Goal: Information Seeking & Learning: Understand process/instructions

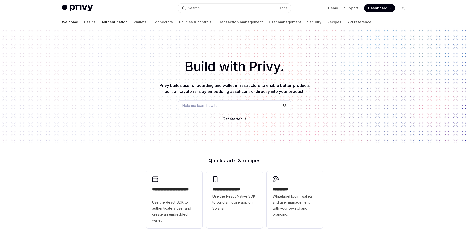
click at [102, 21] on link "Authentication" at bounding box center [115, 22] width 26 height 12
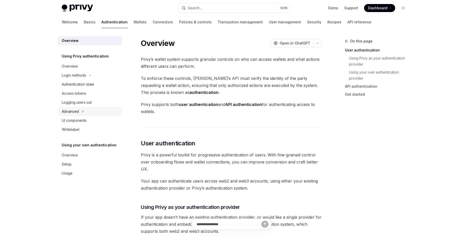
click at [88, 113] on div "Advanced" at bounding box center [90, 111] width 64 height 9
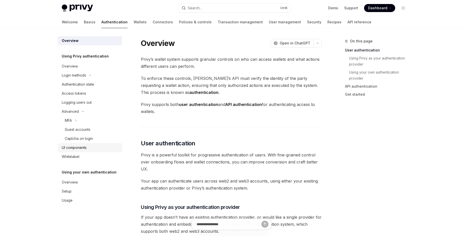
click at [90, 146] on div "UI components" at bounding box center [90, 148] width 57 height 6
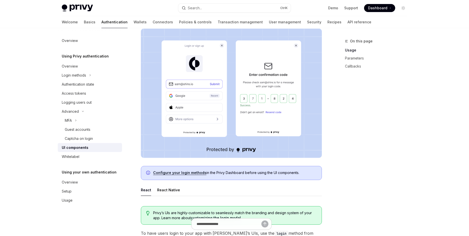
scroll to position [115, 0]
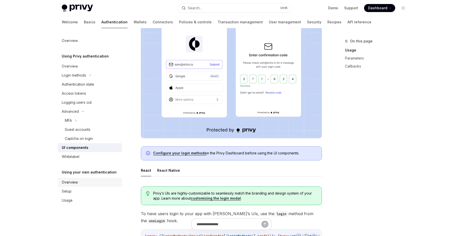
click at [96, 183] on div "Overview" at bounding box center [90, 182] width 57 height 6
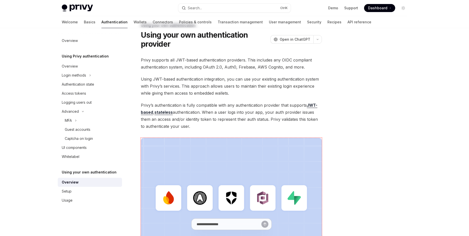
scroll to position [29, 0]
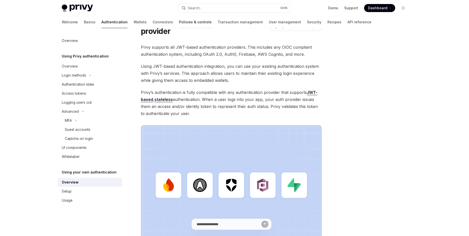
click at [179, 22] on link "Policies & controls" at bounding box center [195, 22] width 33 height 12
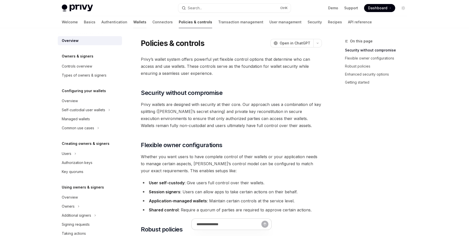
click at [133, 20] on link "Wallets" at bounding box center [139, 22] width 13 height 12
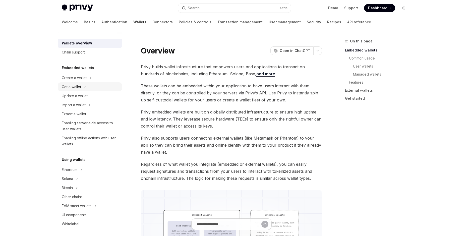
click at [109, 87] on div "Get a wallet" at bounding box center [90, 86] width 64 height 9
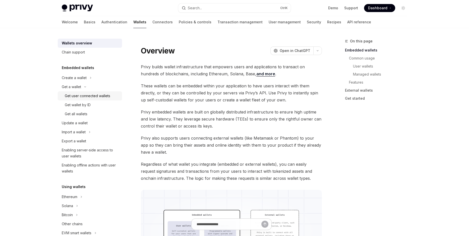
click at [108, 100] on link "Get user connected wallets" at bounding box center [90, 95] width 64 height 9
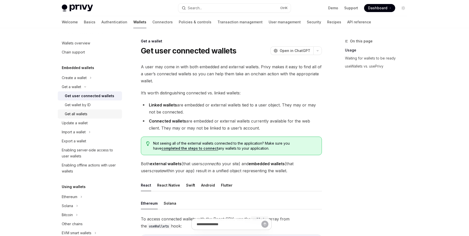
click at [108, 110] on link "Get all wallets" at bounding box center [90, 114] width 64 height 9
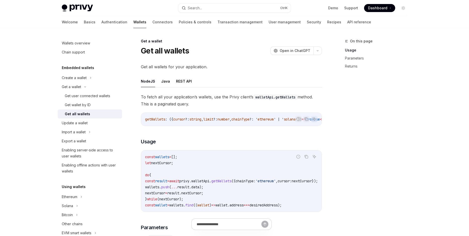
click at [112, 105] on div "Get wallet by ID" at bounding box center [92, 105] width 54 height 6
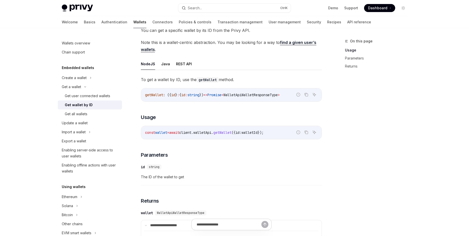
scroll to position [57, 0]
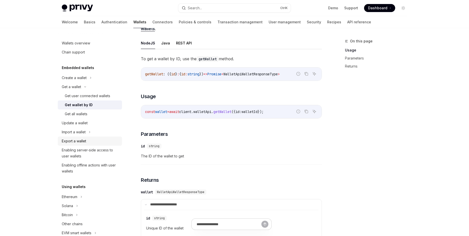
click at [98, 139] on div "Export a wallet" at bounding box center [90, 141] width 57 height 6
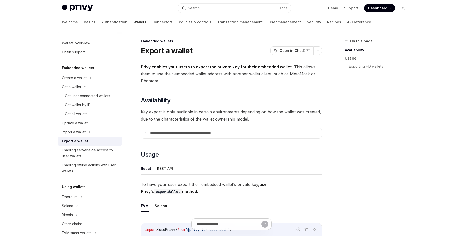
click at [168, 166] on button "REST API" at bounding box center [165, 169] width 16 height 12
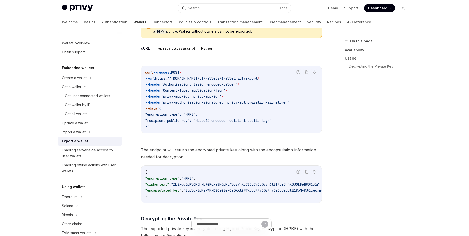
scroll to position [130, 0]
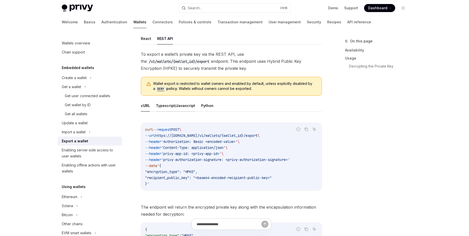
click at [185, 107] on button "Typescript/Javascript" at bounding box center [175, 106] width 39 height 12
type textarea "*"
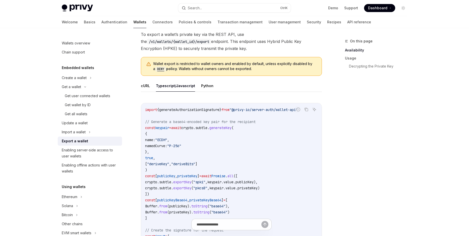
scroll to position [187, 0]
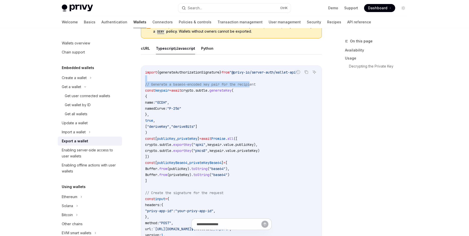
drag, startPoint x: 256, startPoint y: 86, endPoint x: 291, endPoint y: 80, distance: 34.8
click at [291, 80] on code "import { generateAuthorizationSignature } from "@privy-io/server-auth/wallet-ap…" at bounding box center [272, 235] width 255 height 332
click at [278, 90] on code "import { generateAuthorizationSignature } from "@privy-io/server-auth/wallet-ap…" at bounding box center [272, 235] width 255 height 332
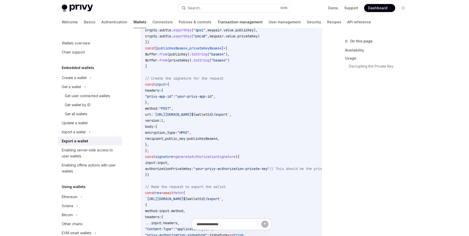
scroll to position [216, 0]
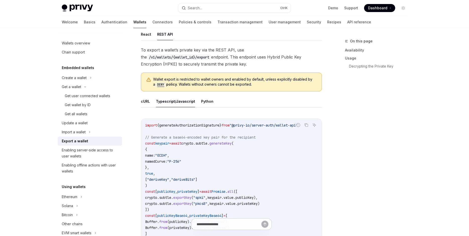
scroll to position [130, 0]
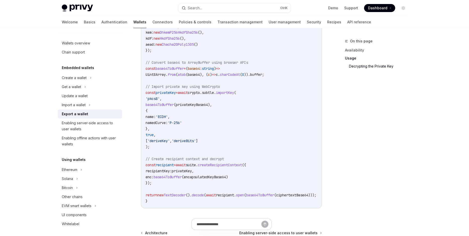
scroll to position [913, 0]
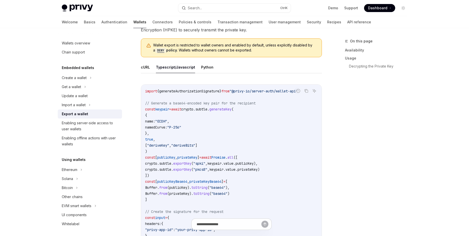
scroll to position [115, 0]
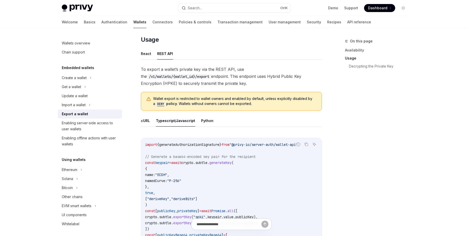
click at [151, 53] on ul "React REST API" at bounding box center [231, 54] width 181 height 12
click at [149, 53] on button "React" at bounding box center [146, 54] width 10 height 12
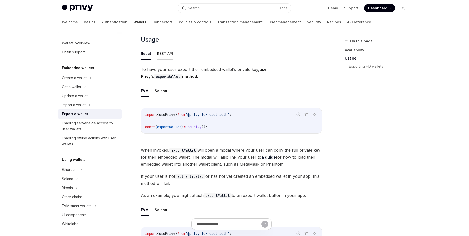
click at [167, 55] on button "REST API" at bounding box center [165, 54] width 16 height 12
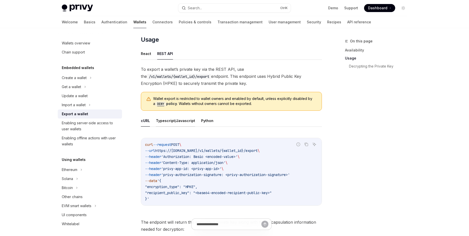
click at [169, 115] on button "Typescript/Javascript" at bounding box center [175, 121] width 39 height 12
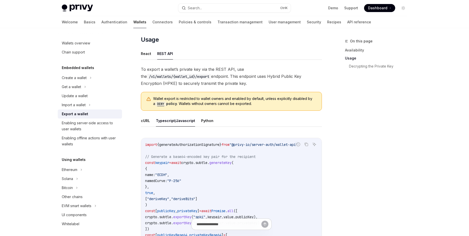
click at [172, 119] on button "Typescript/Javascript" at bounding box center [175, 121] width 39 height 12
type textarea "*"
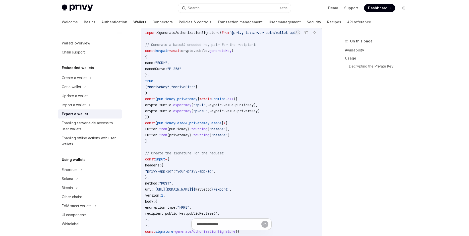
scroll to position [230, 0]
